Goal: Information Seeking & Learning: Understand process/instructions

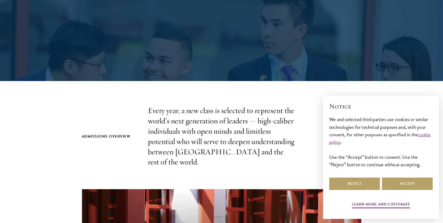
scroll to position [154, 0]
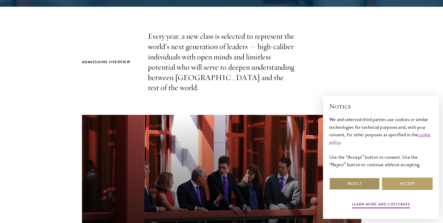
click at [370, 187] on button "Reject" at bounding box center [354, 184] width 51 height 12
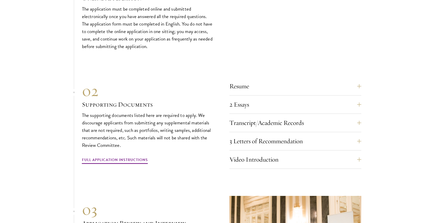
scroll to position [1650, 0]
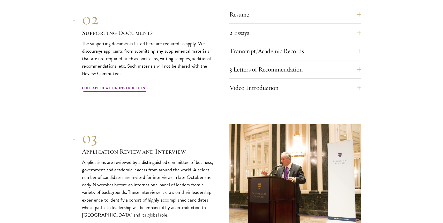
click at [125, 85] on link "Full Application Instructions" at bounding box center [115, 89] width 66 height 8
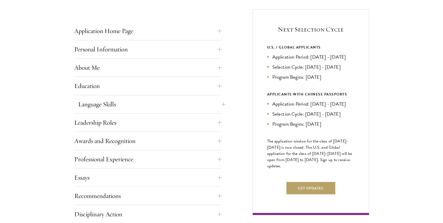
scroll to position [205, 0]
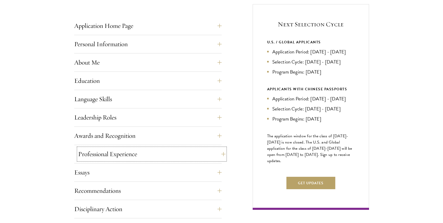
click at [125, 155] on button "Professional Experience" at bounding box center [151, 154] width 147 height 12
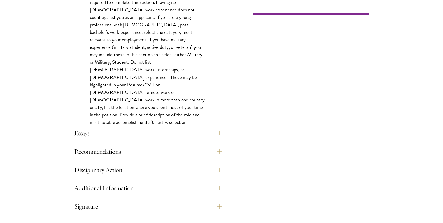
scroll to position [422, 0]
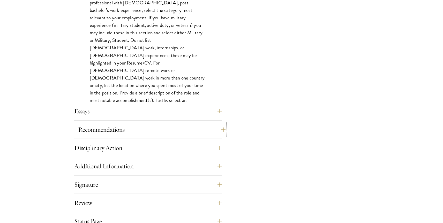
click at [124, 135] on button "Recommendations" at bounding box center [151, 130] width 147 height 12
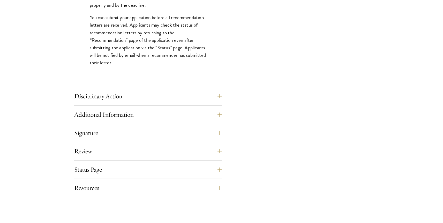
scroll to position [754, 0]
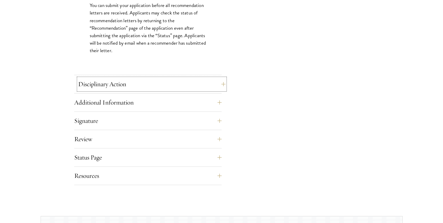
click at [102, 83] on button "Disciplinary Action" at bounding box center [151, 84] width 147 height 12
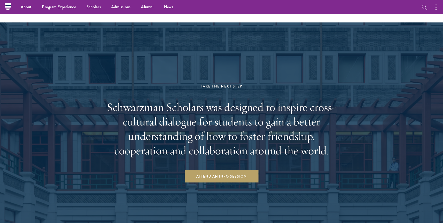
scroll to position [748, 0]
